Goal: Task Accomplishment & Management: Manage account settings

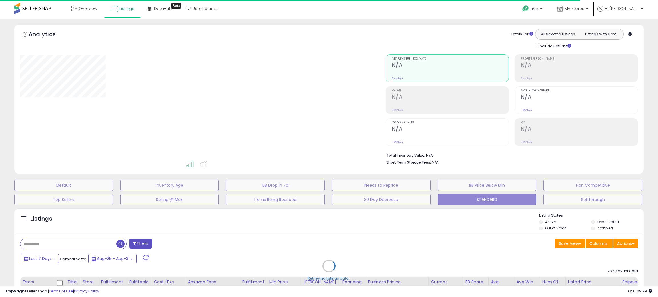
type input "**********"
select select "**"
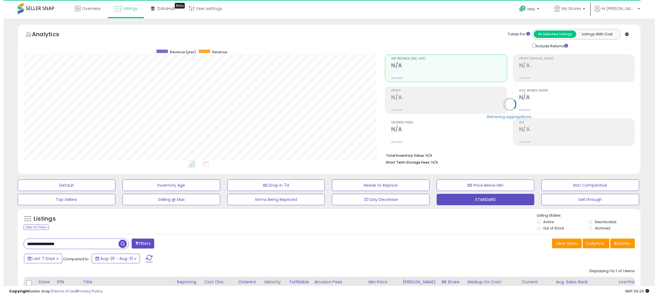
scroll to position [117, 362]
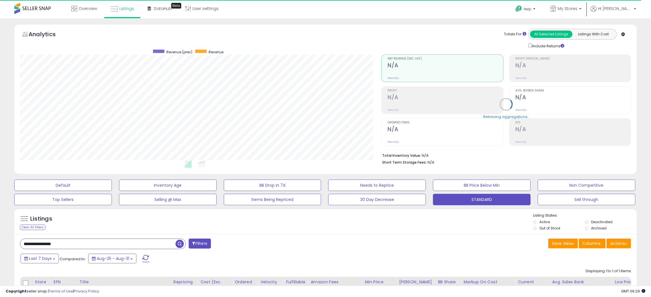
drag, startPoint x: 72, startPoint y: 246, endPoint x: 0, endPoint y: 245, distance: 71.6
click at [0, 245] on div "**********" at bounding box center [325, 204] width 651 height 371
click at [178, 248] on span "button" at bounding box center [180, 244] width 8 height 8
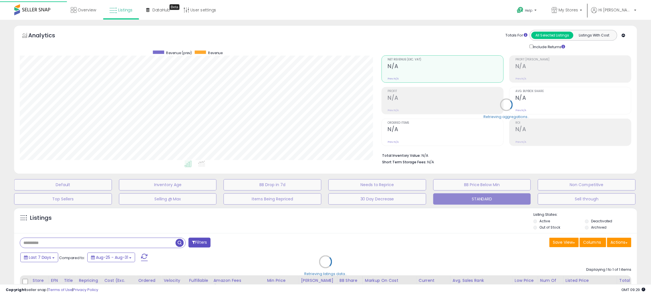
scroll to position [117, 365]
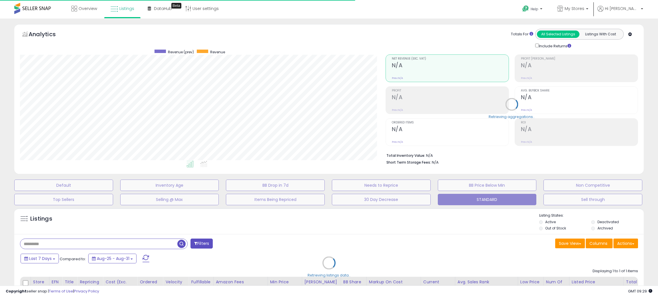
click at [444, 257] on div "Retrieving listings data.." at bounding box center [329, 267] width 638 height 124
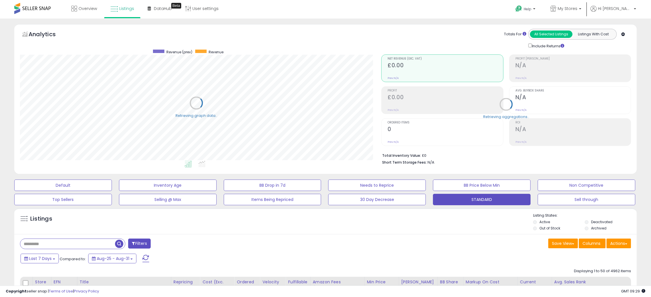
scroll to position [117, 362]
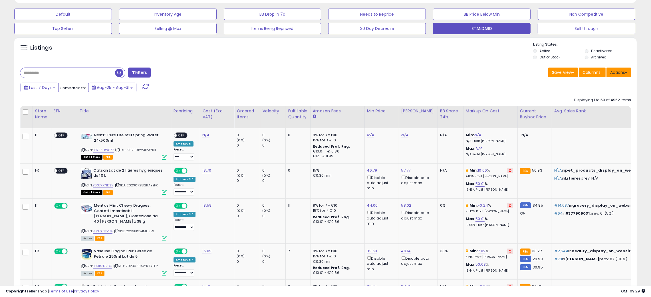
click at [617, 74] on button "Actions" at bounding box center [619, 73] width 25 height 10
click at [594, 107] on link "Export All Columns" at bounding box center [595, 108] width 63 height 9
click at [411, 63] on div "Listings Active" at bounding box center [325, 50] width 622 height 26
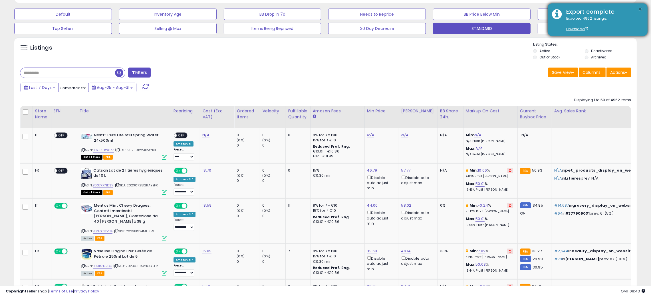
click at [640, 7] on button "×" at bounding box center [640, 9] width 5 height 7
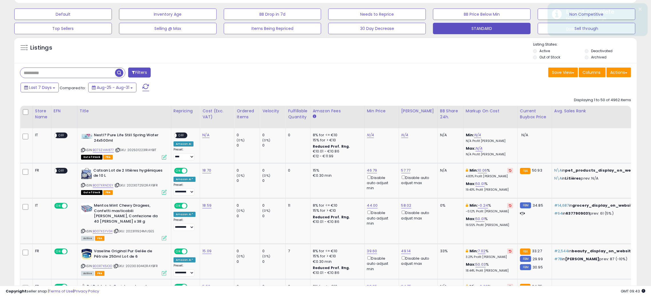
click at [379, 61] on div "Listings" at bounding box center [325, 51] width 622 height 19
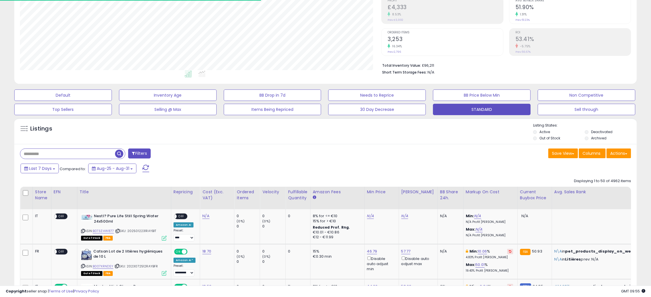
scroll to position [0, 0]
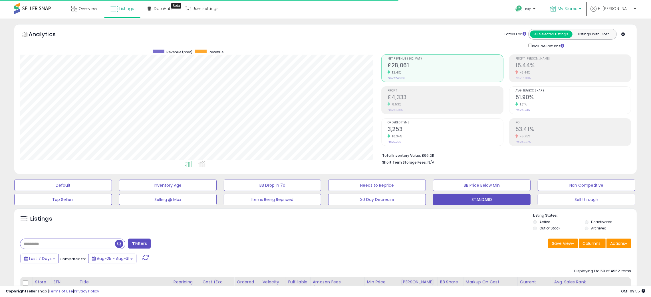
click at [577, 7] on span "My Stores" at bounding box center [568, 9] width 20 height 6
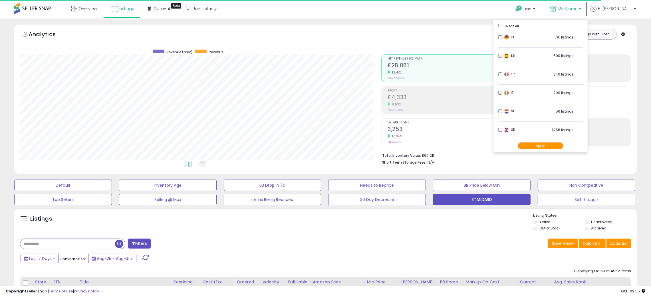
click at [563, 147] on button "Apply" at bounding box center [541, 145] width 46 height 7
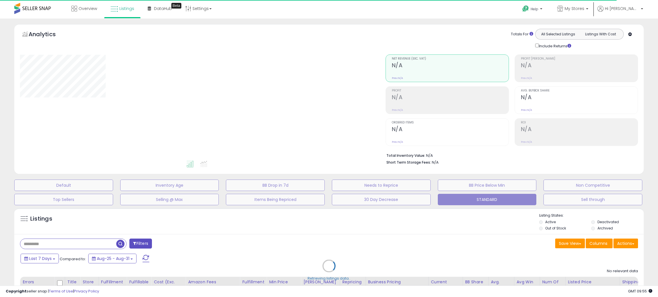
click at [211, 241] on div "Retrieving listings data.." at bounding box center [329, 270] width 638 height 130
select select "**"
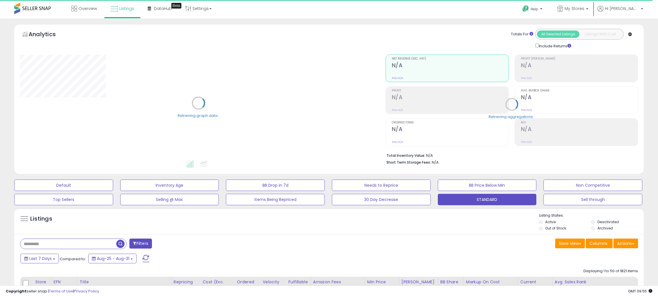
click at [219, 231] on div "Listings" at bounding box center [328, 222] width 629 height 19
click at [49, 256] on span "Last 7 Days" at bounding box center [40, 259] width 23 height 6
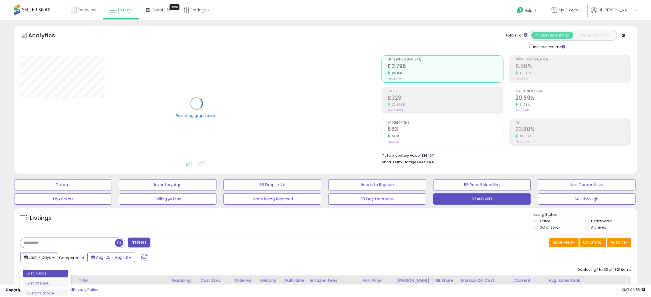
scroll to position [128, 0]
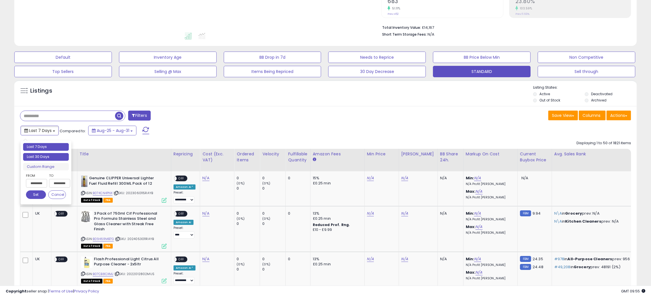
type input "**********"
click at [39, 157] on li "Last 30 Days" at bounding box center [46, 157] width 46 height 8
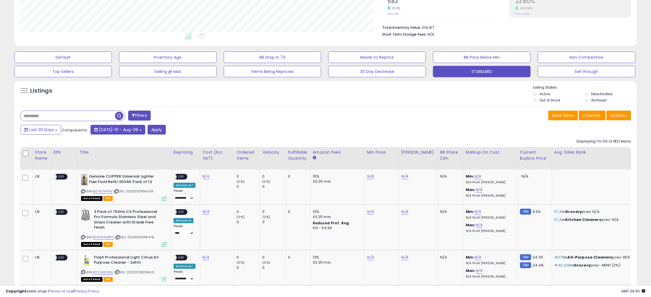
scroll to position [117, 362]
click at [148, 128] on button "Apply" at bounding box center [157, 130] width 18 height 10
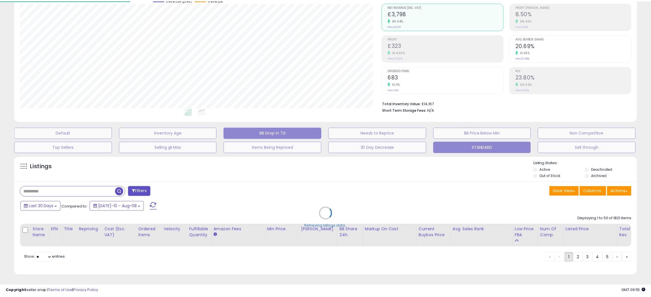
scroll to position [117, 365]
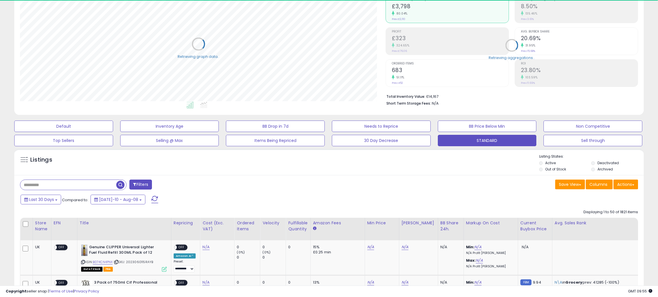
click at [360, 166] on div "Listings" at bounding box center [328, 163] width 629 height 19
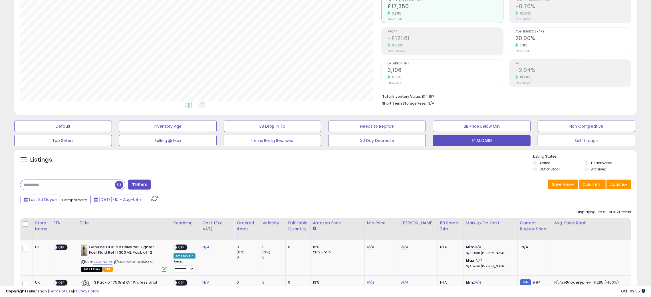
scroll to position [117, 362]
click at [364, 164] on div "Listings" at bounding box center [325, 163] width 622 height 19
click at [620, 185] on button "Actions" at bounding box center [619, 185] width 25 height 10
click at [587, 219] on link "Export All Columns" at bounding box center [595, 221] width 63 height 9
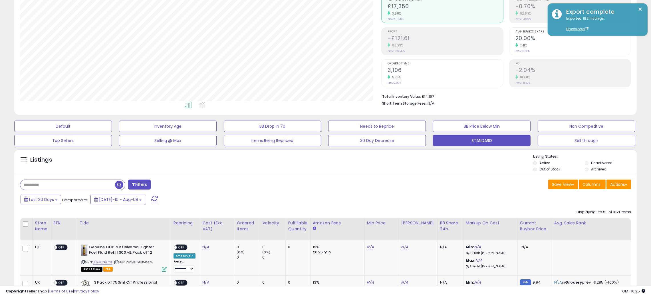
click at [309, 165] on div "Listings" at bounding box center [325, 163] width 622 height 19
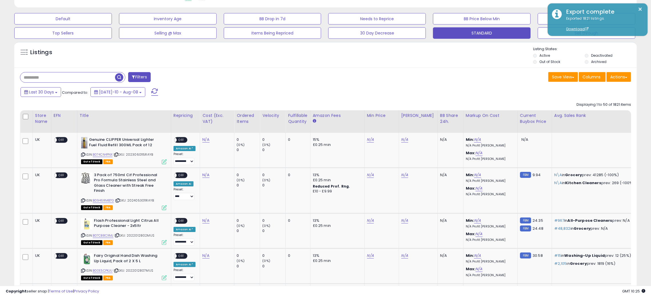
scroll to position [145, 0]
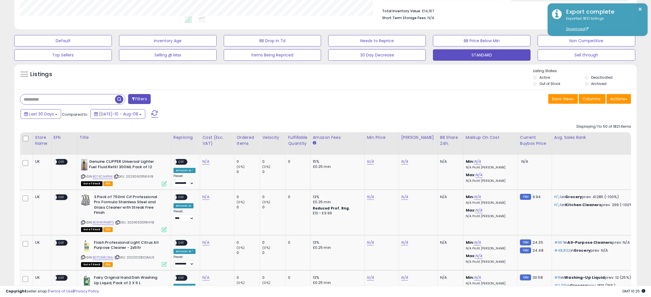
click at [31, 101] on input "text" at bounding box center [67, 99] width 95 height 10
paste input "**********"
type input "**********"
click at [176, 96] on span "button" at bounding box center [180, 99] width 8 height 8
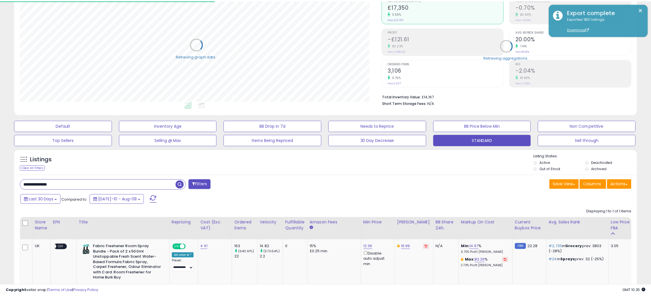
scroll to position [285296, 285052]
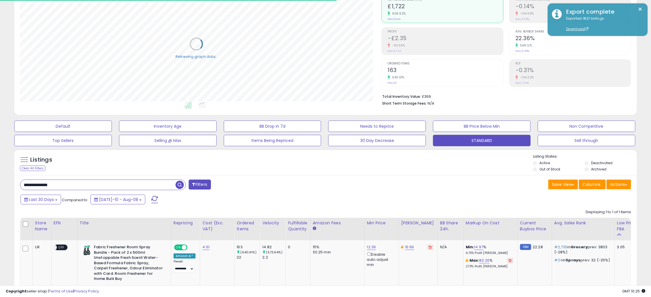
click at [348, 166] on div "Listings Clear All Filters Listing States:" at bounding box center [325, 163] width 622 height 19
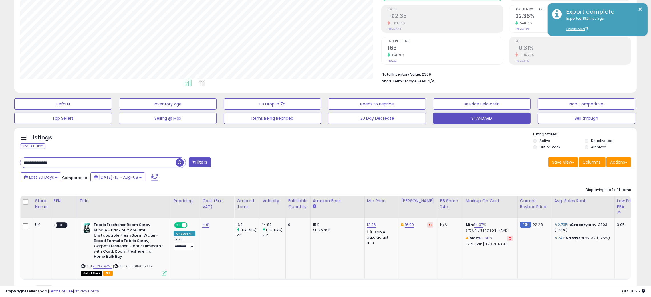
scroll to position [114, 0]
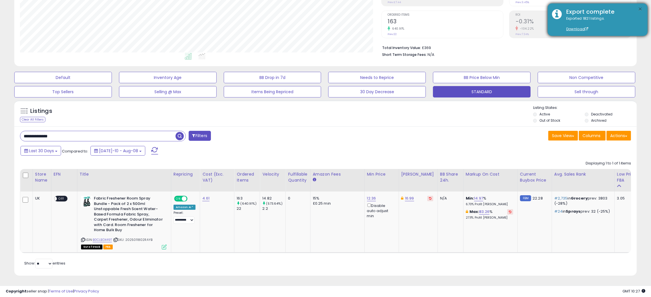
click at [640, 6] on button "×" at bounding box center [640, 9] width 5 height 7
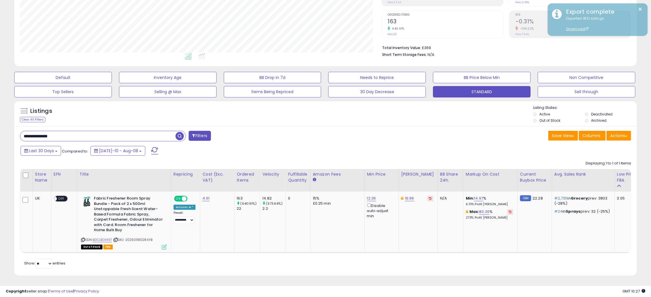
click at [388, 131] on div "Save View Save As New View Update Current View Columns Actions Import Export Vi…" at bounding box center [481, 136] width 310 height 11
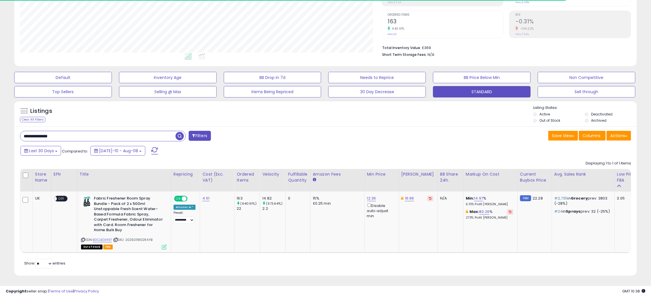
click at [391, 131] on div "Save View Save As New View Update Current View Columns Actions Import Export Vi…" at bounding box center [481, 136] width 310 height 11
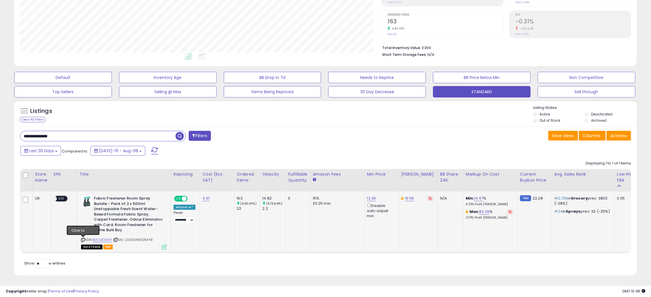
click at [82, 239] on icon at bounding box center [83, 240] width 4 height 3
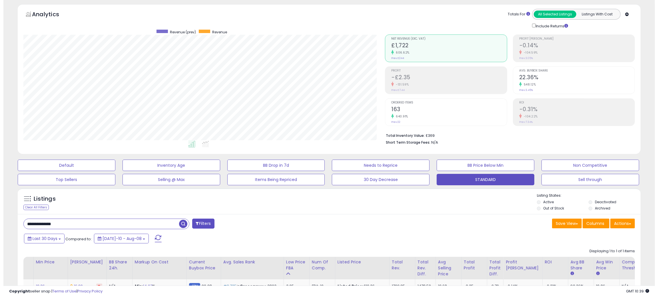
scroll to position [0, 0]
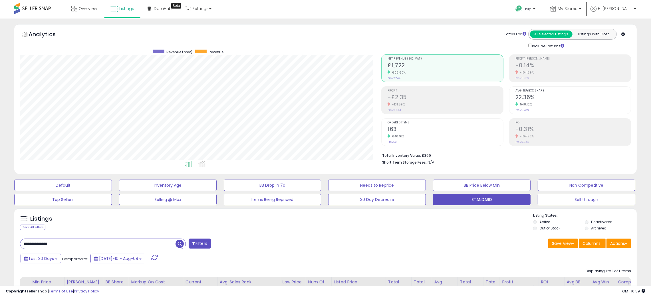
click at [549, 127] on h2 "-0.31%" at bounding box center [572, 130] width 115 height 8
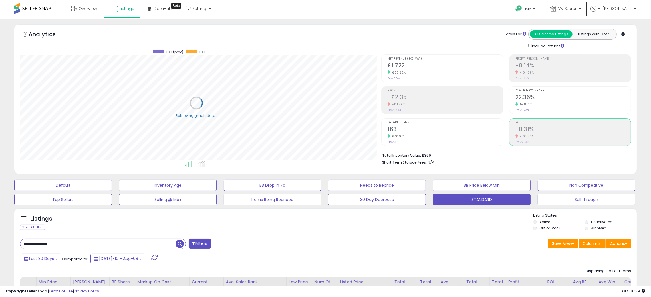
scroll to position [285296, 285052]
click at [460, 233] on div "Listings Clear All Filters Listing States:" at bounding box center [325, 222] width 622 height 19
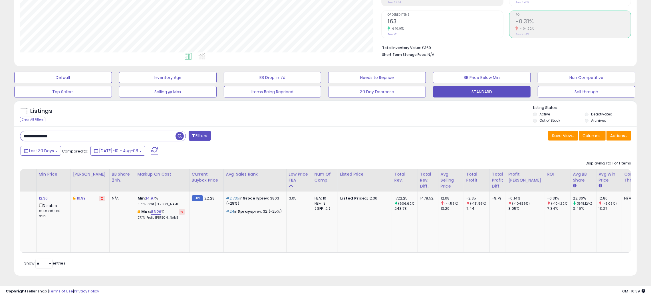
scroll to position [0, 0]
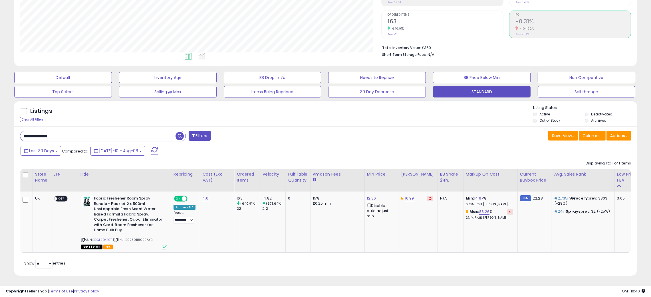
click at [372, 111] on div "Listings Clear All Filters Listing States:" at bounding box center [325, 114] width 622 height 19
click at [368, 112] on div "Listings Clear All Filters Listing States:" at bounding box center [325, 114] width 622 height 19
click at [311, 112] on div "Listings Clear All Filters Listing States:" at bounding box center [325, 114] width 622 height 19
click at [317, 118] on div "Listings Clear All Filters Listing States:" at bounding box center [325, 114] width 622 height 19
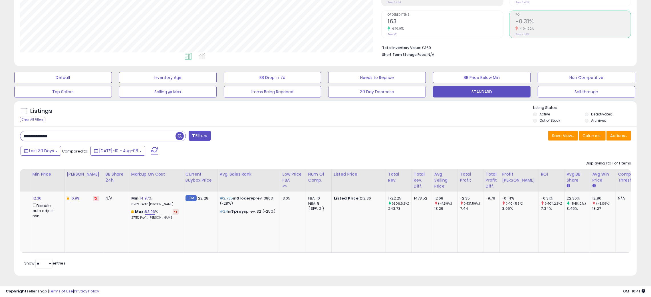
click at [398, 135] on div "Save View Save As New View Update Current View Columns Actions Import Export Vi…" at bounding box center [481, 136] width 310 height 11
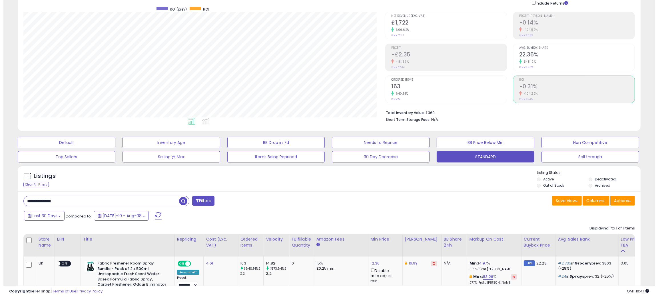
scroll to position [0, 0]
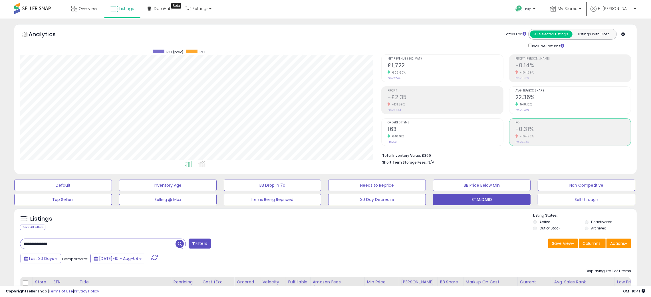
click at [539, 133] on h2 "-0.31%" at bounding box center [572, 130] width 115 height 8
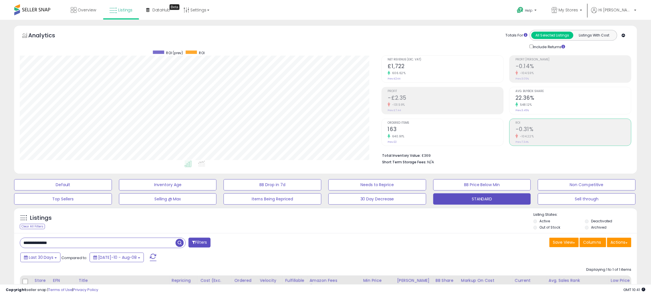
scroll to position [285296, 285052]
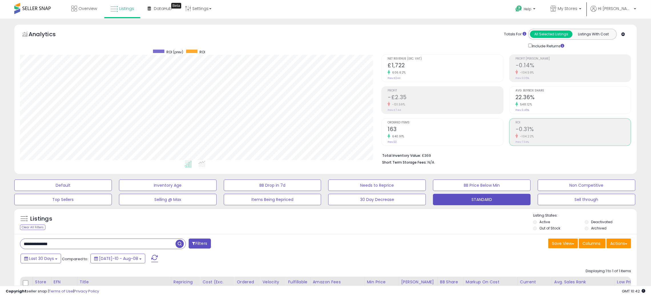
click at [375, 233] on div "Listings Clear All Filters" at bounding box center [325, 221] width 622 height 26
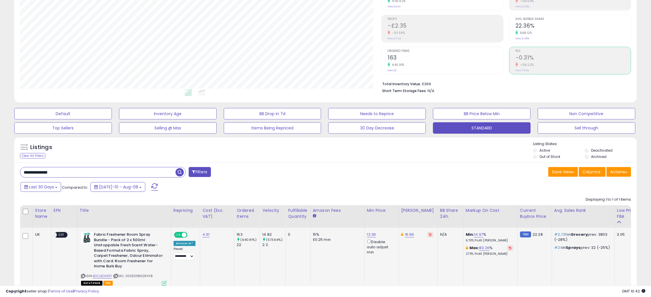
scroll to position [114, 0]
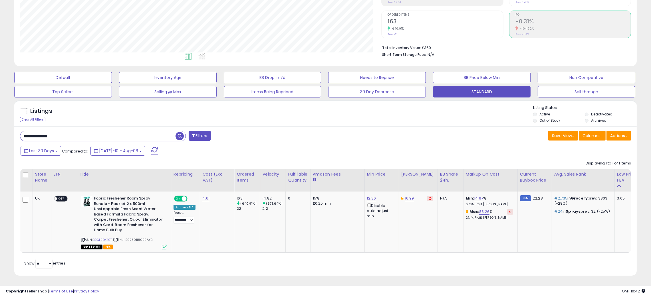
click at [310, 118] on div "Listings Clear All Filters Listing States:" at bounding box center [325, 114] width 622 height 19
click at [82, 239] on icon at bounding box center [83, 240] width 4 height 3
click at [294, 117] on div "Listings Clear All Filters Listing States:" at bounding box center [325, 114] width 622 height 19
click at [117, 239] on icon at bounding box center [116, 240] width 4 height 3
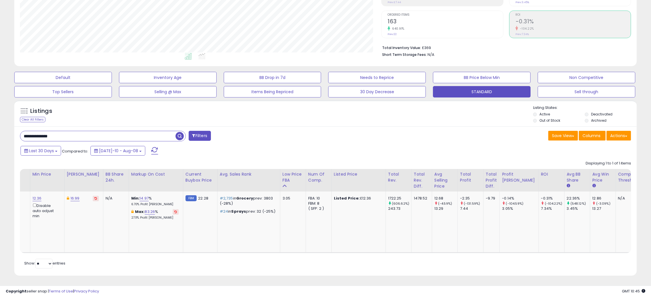
scroll to position [0, 0]
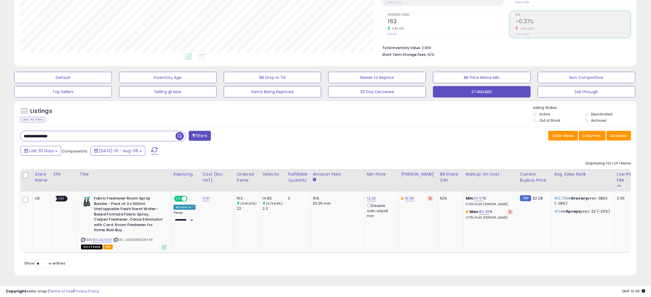
click at [452, 126] on div "**********" at bounding box center [325, 200] width 622 height 149
click at [443, 113] on div "Listings Clear All Filters Listing States:" at bounding box center [325, 114] width 622 height 19
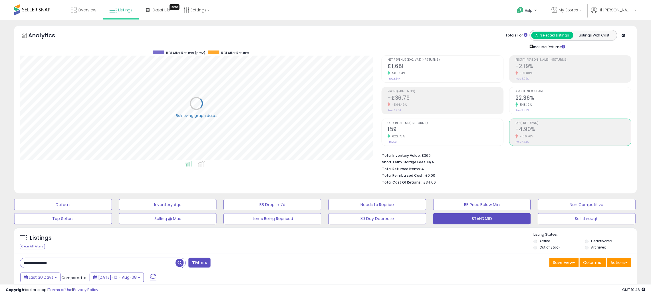
scroll to position [285296, 285052]
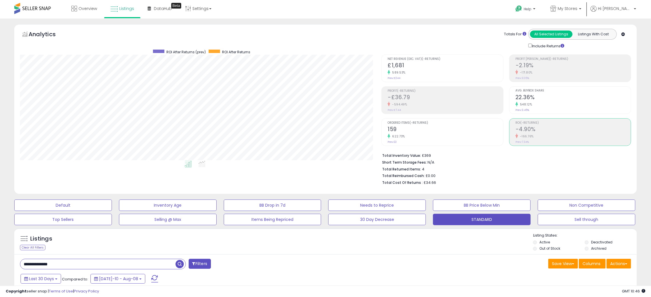
click at [499, 241] on div "Listings Clear All Filters Listing States:" at bounding box center [325, 242] width 622 height 19
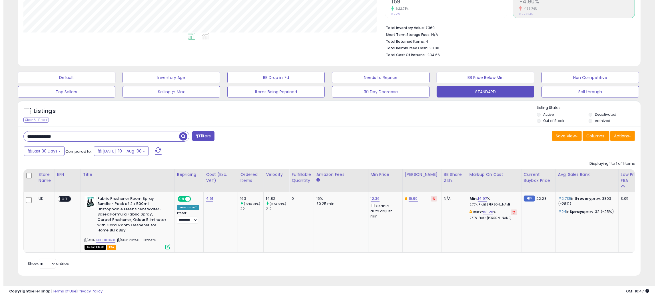
scroll to position [0, 0]
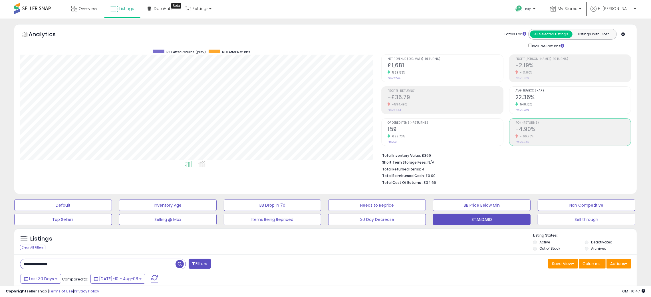
click at [550, 127] on h2 "-4.90%" at bounding box center [572, 130] width 115 height 8
drag, startPoint x: 303, startPoint y: 239, endPoint x: 297, endPoint y: 241, distance: 6.0
click at [302, 239] on div "Listings Clear All Filters Listing States:" at bounding box center [325, 242] width 622 height 19
